Goal: Task Accomplishment & Management: Use online tool/utility

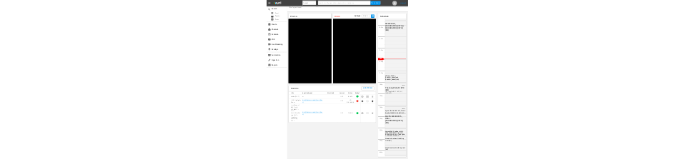
scroll to position [53, 0]
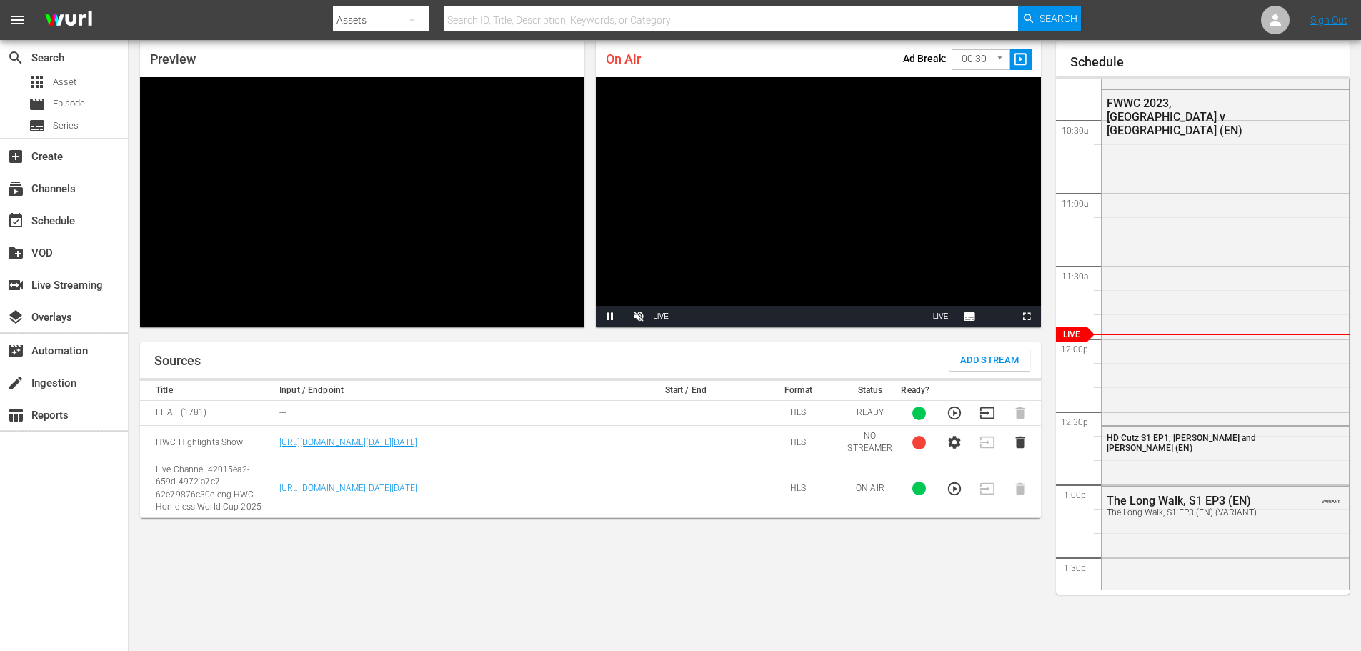
click at [501, 560] on div "Sources Add Stream Title Input / Endpoint Start / End Format Status Ready? FIFA…" at bounding box center [590, 490] width 901 height 297
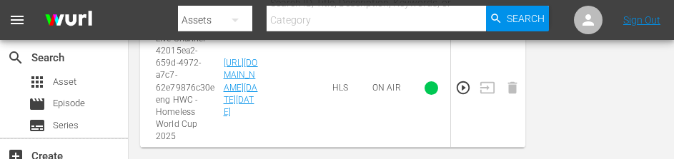
scroll to position [1411, 0]
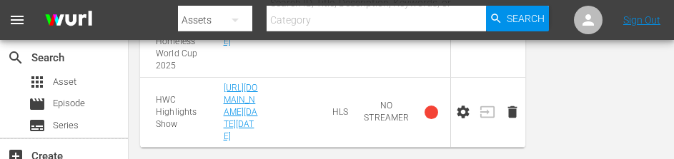
scroll to position [1121, 0]
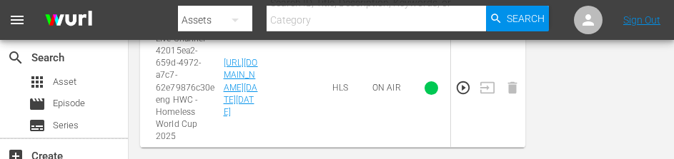
scroll to position [1411, 0]
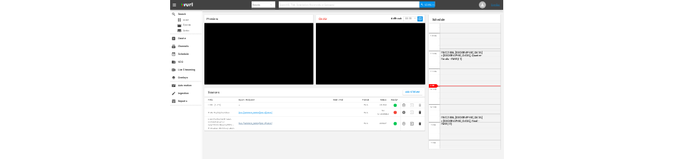
scroll to position [53, 0]
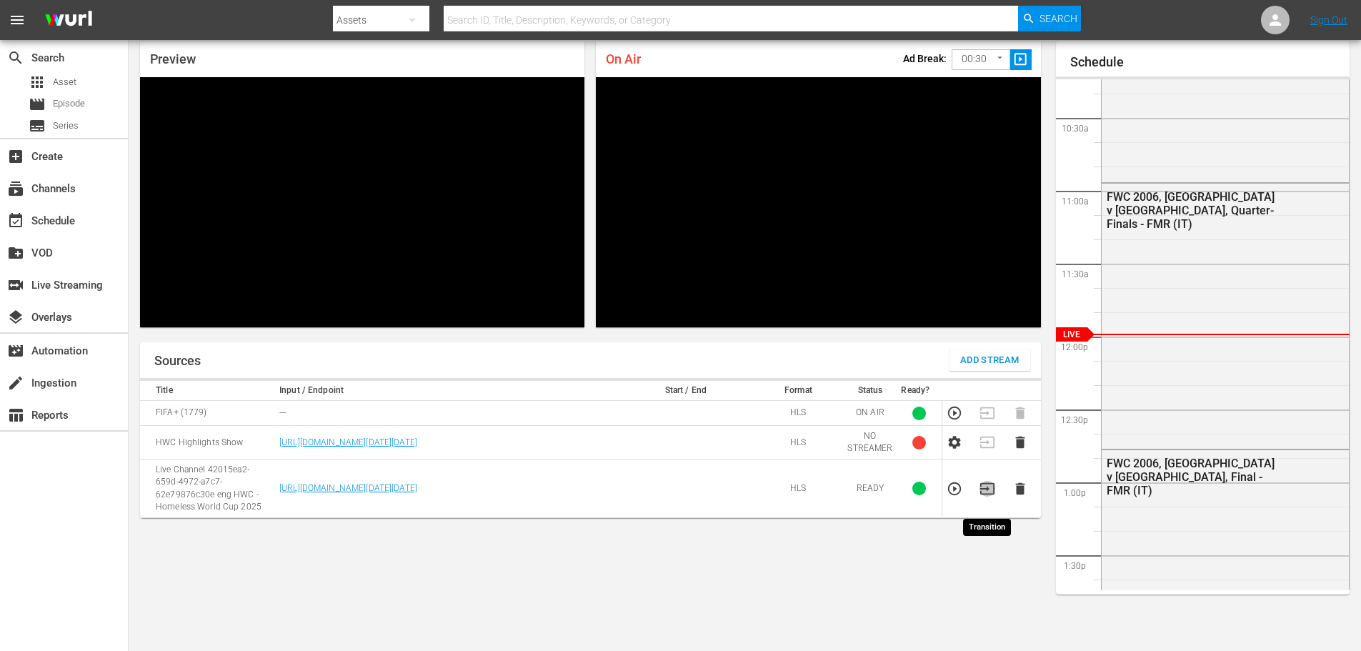
click at [991, 497] on icon "button" at bounding box center [988, 489] width 16 height 16
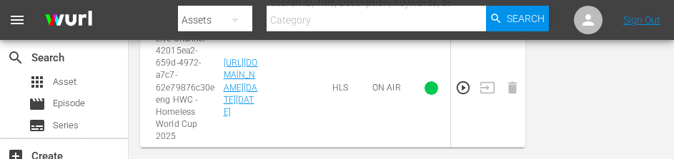
scroll to position [1411, 0]
